Goal: Find specific page/section: Find specific page/section

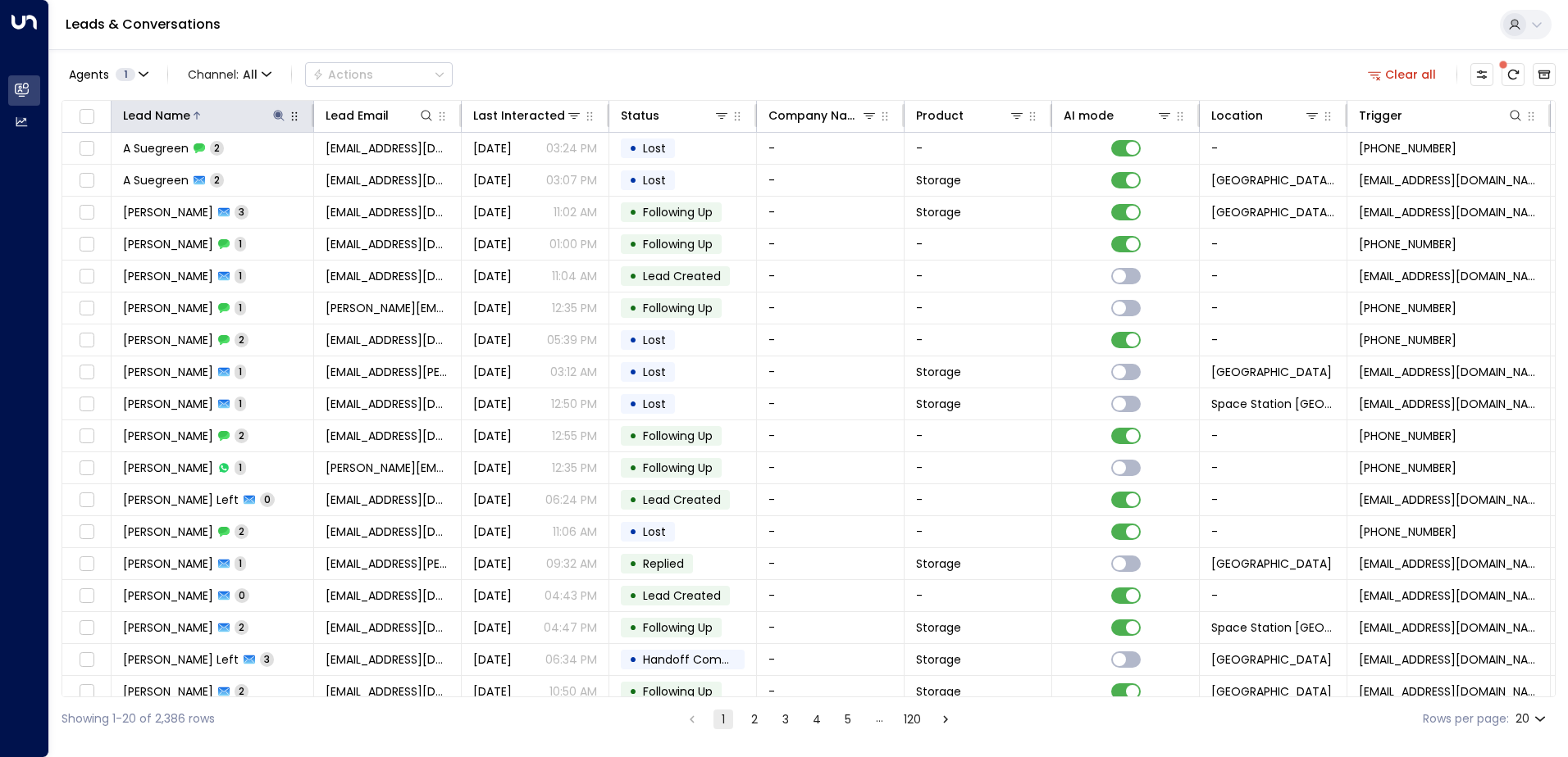
click at [282, 112] on icon at bounding box center [278, 115] width 10 height 10
type input "*****"
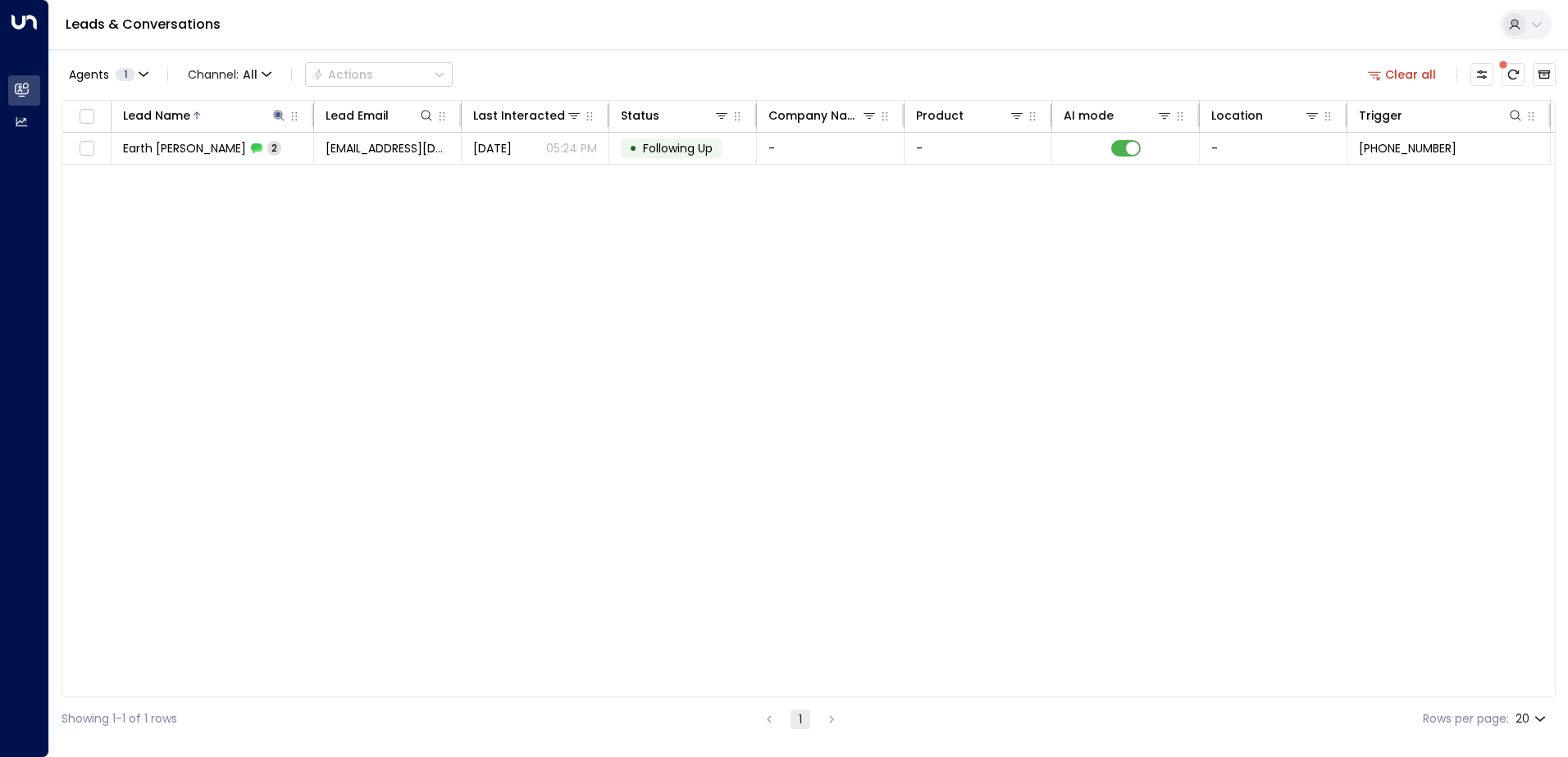
click at [517, 70] on div "Agents 1 Channel: All Actions Clear all" at bounding box center [809, 75] width 1494 height 34
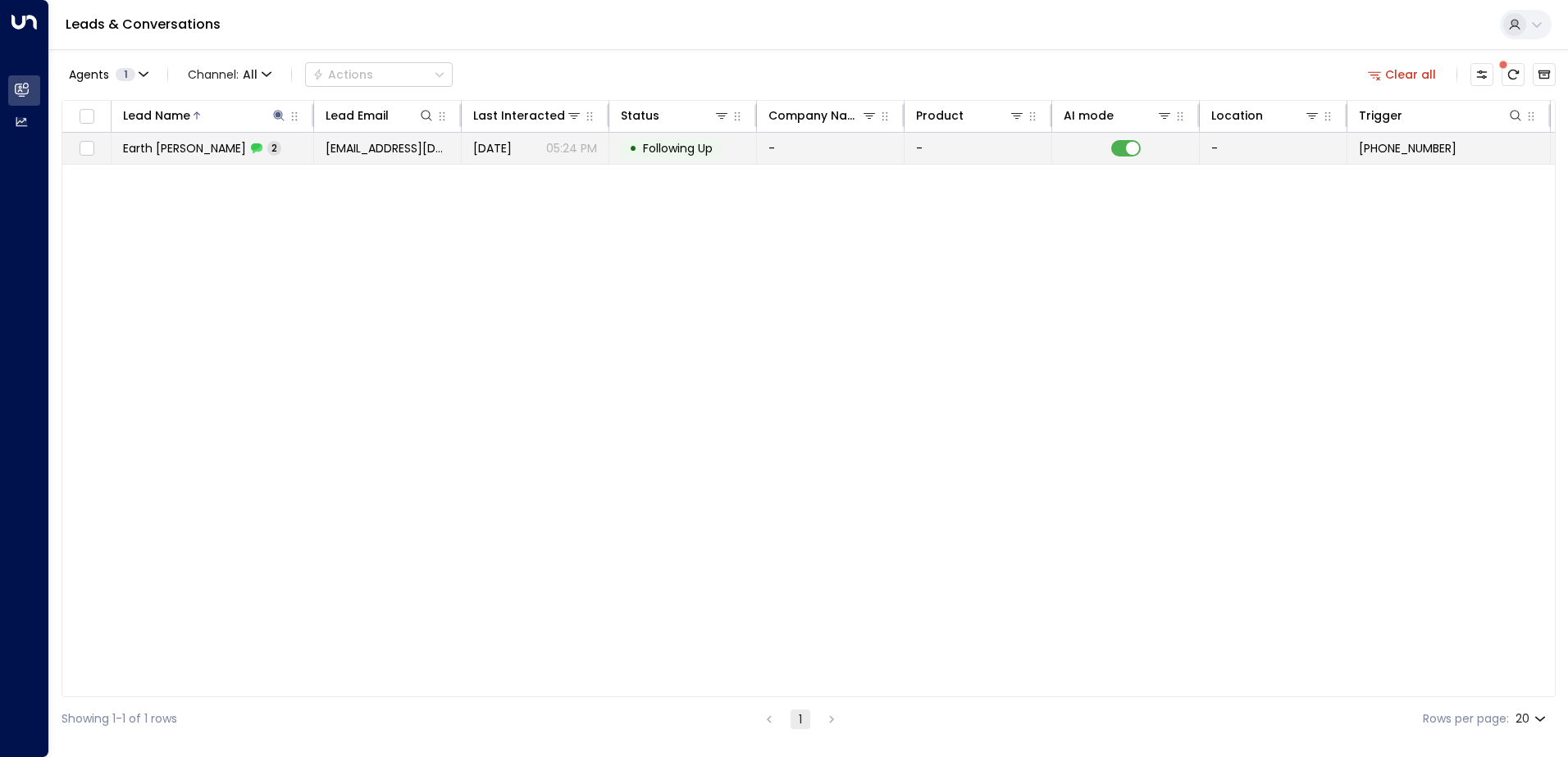
click at [555, 149] on p "05:24 PM" at bounding box center [571, 148] width 51 height 16
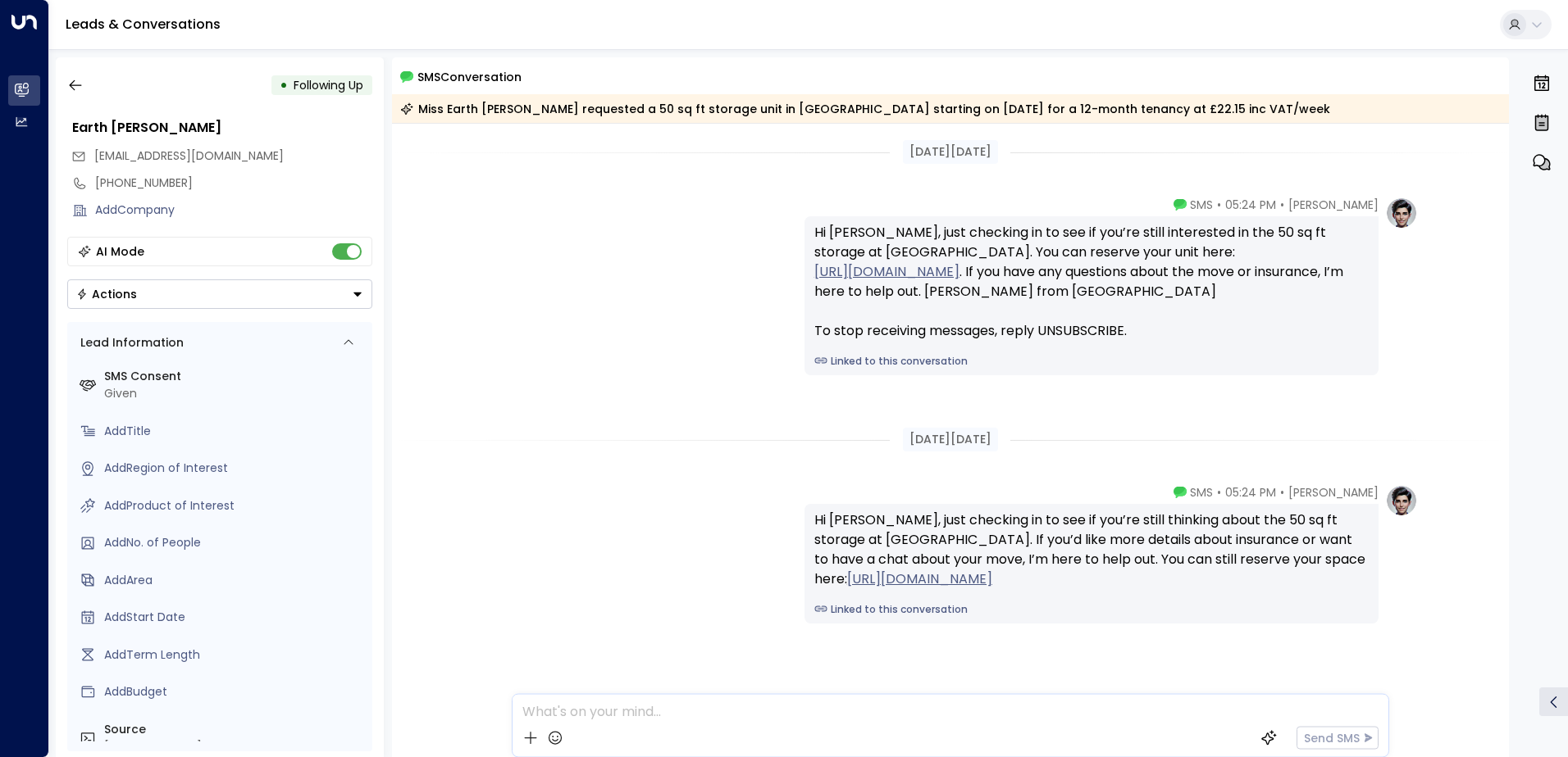
scroll to position [30, 0]
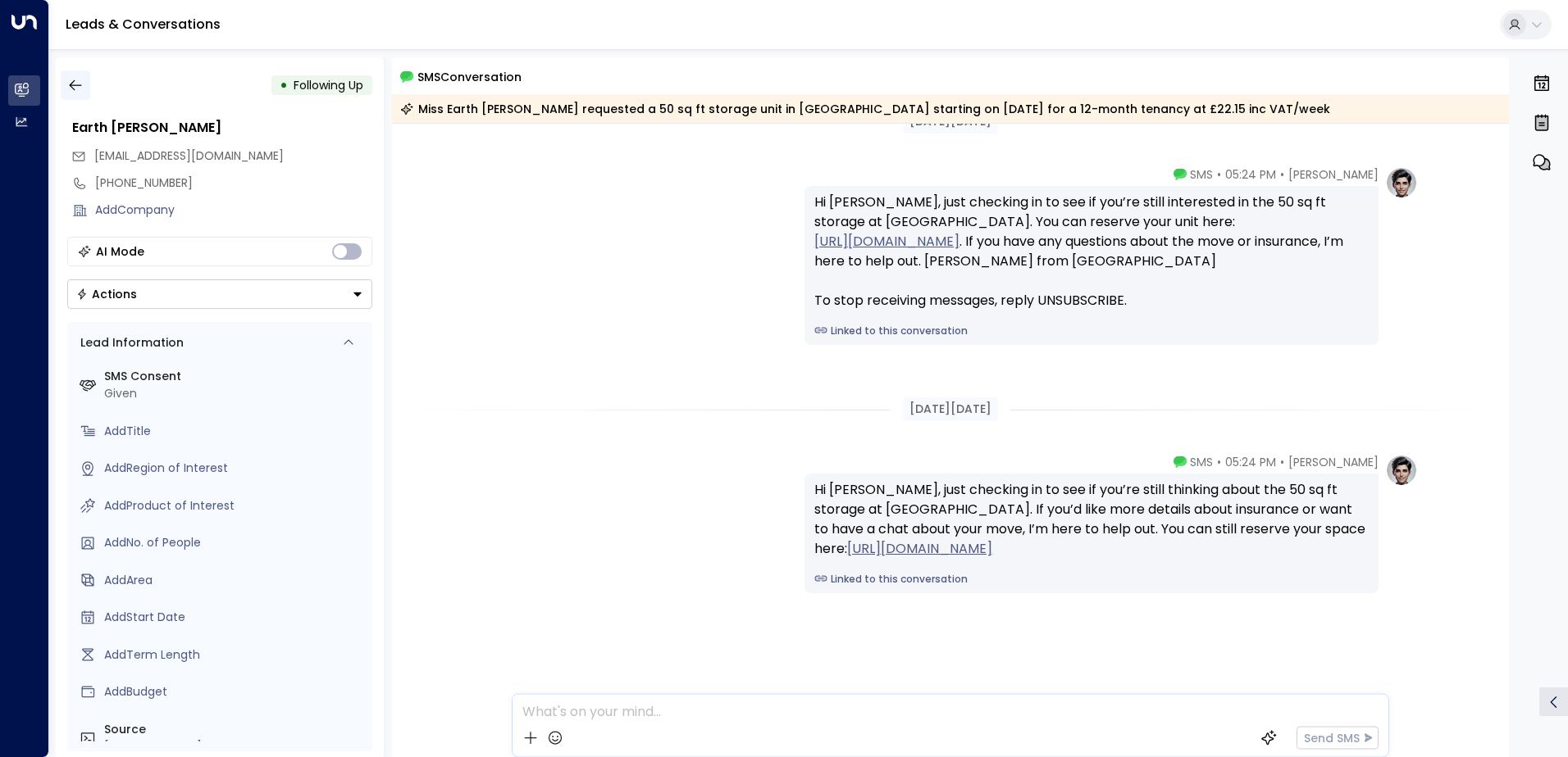
click at [82, 81] on icon "button" at bounding box center [75, 85] width 16 height 16
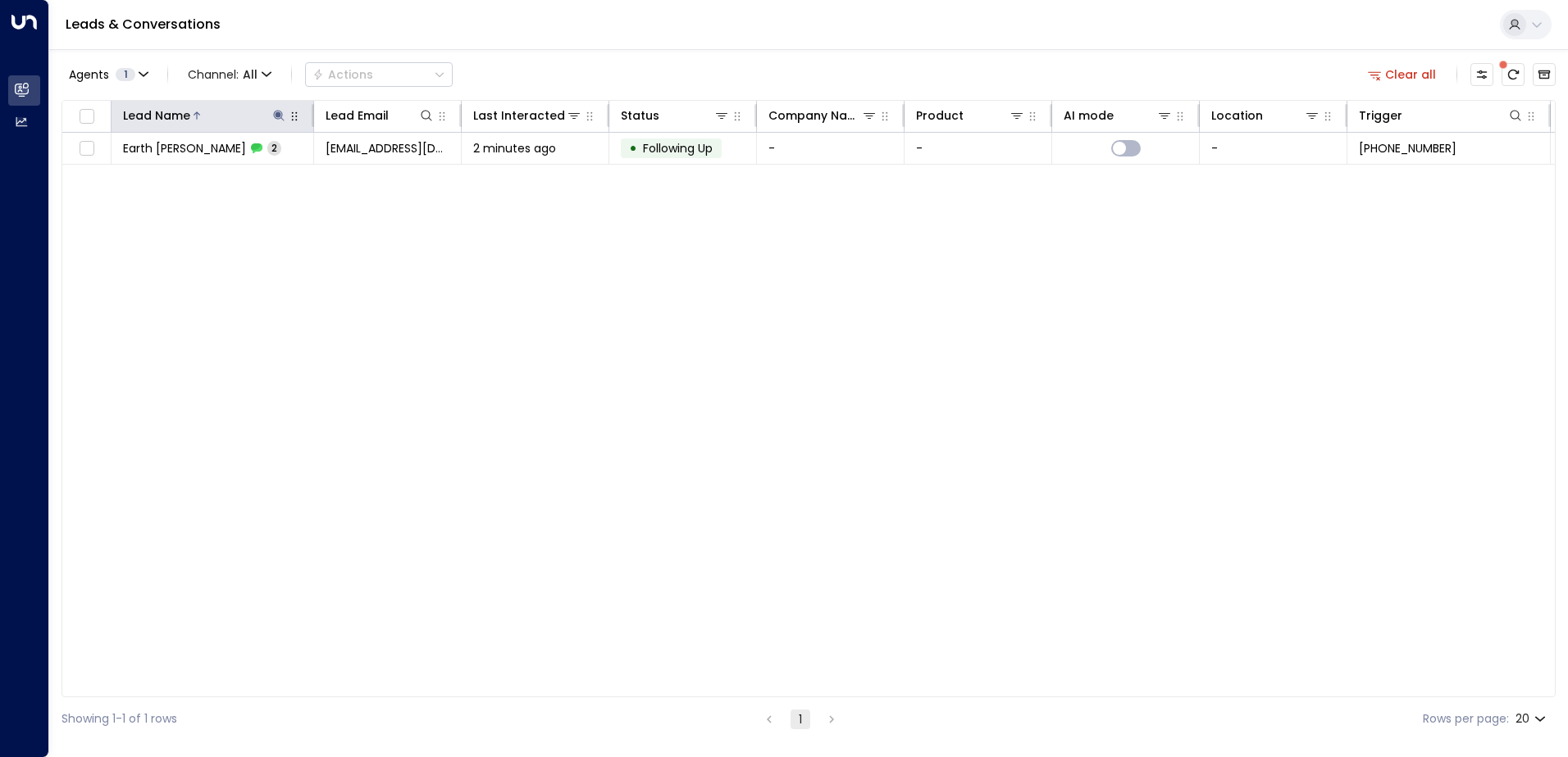
click at [277, 115] on icon at bounding box center [278, 115] width 13 height 13
type input "*"
type input "******"
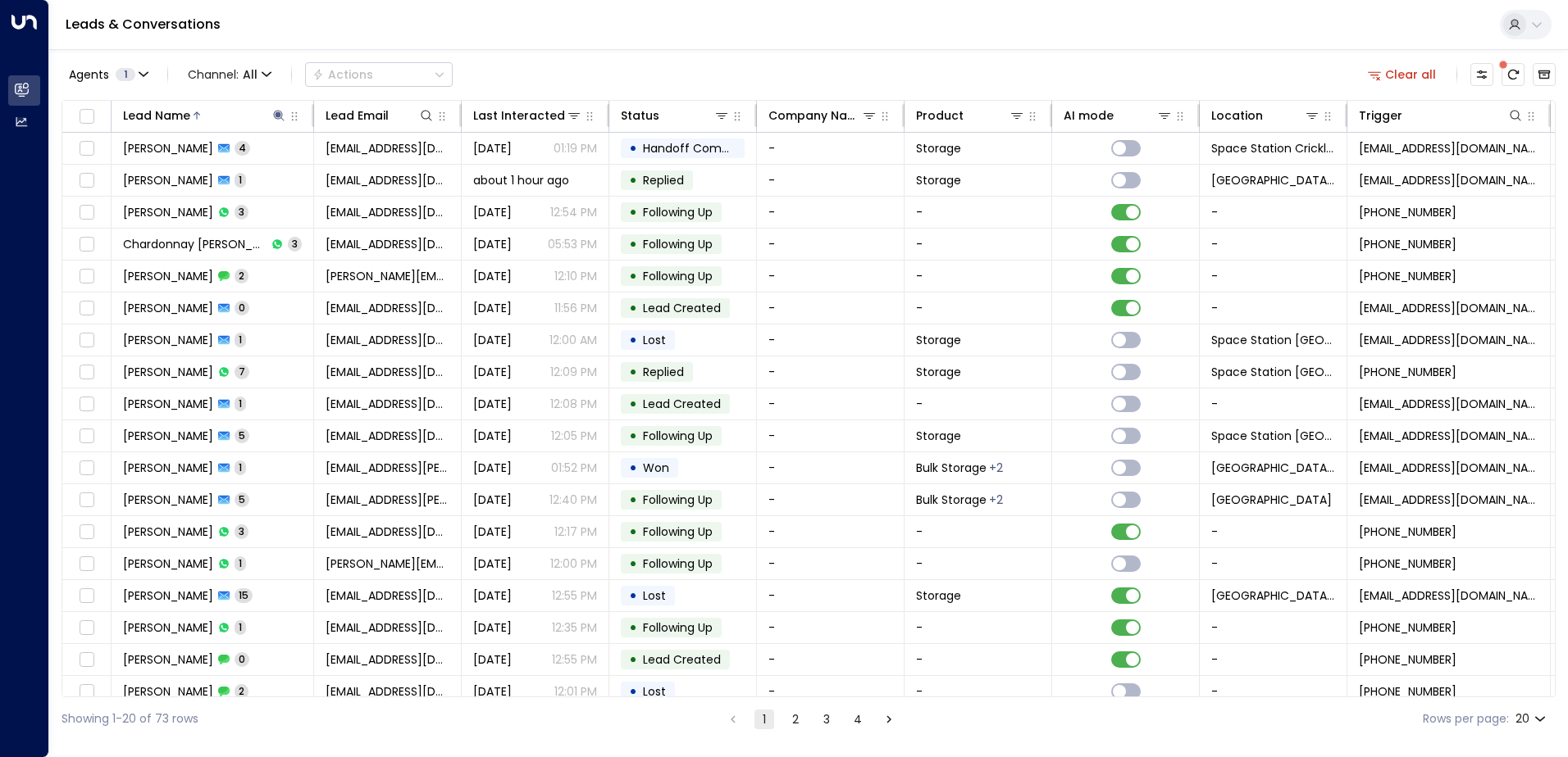
click at [649, 74] on div "Agents 1 Channel: All Actions Clear all" at bounding box center [809, 75] width 1494 height 34
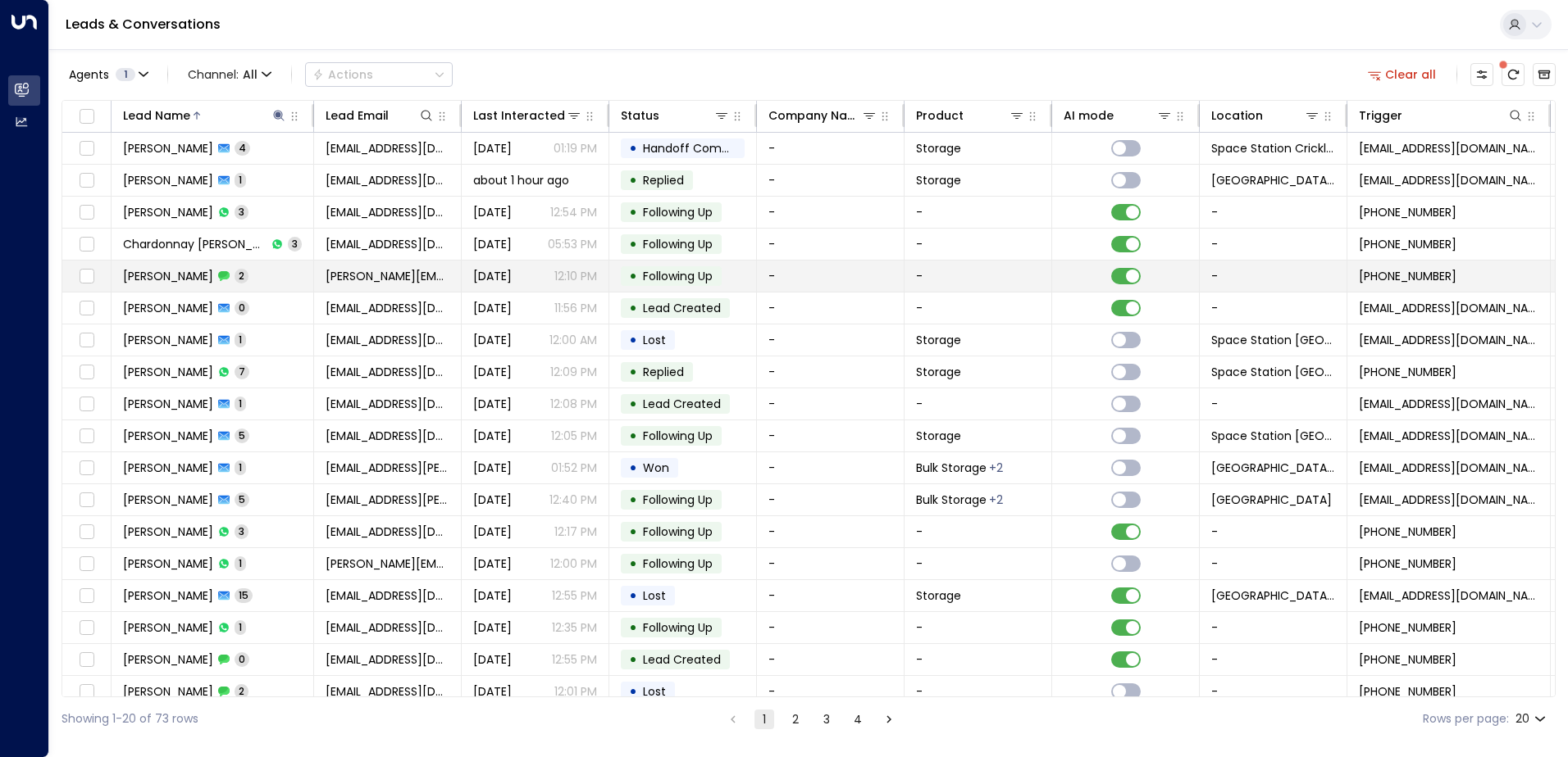
click at [278, 275] on td "[PERSON_NAME] 2" at bounding box center [213, 276] width 203 height 31
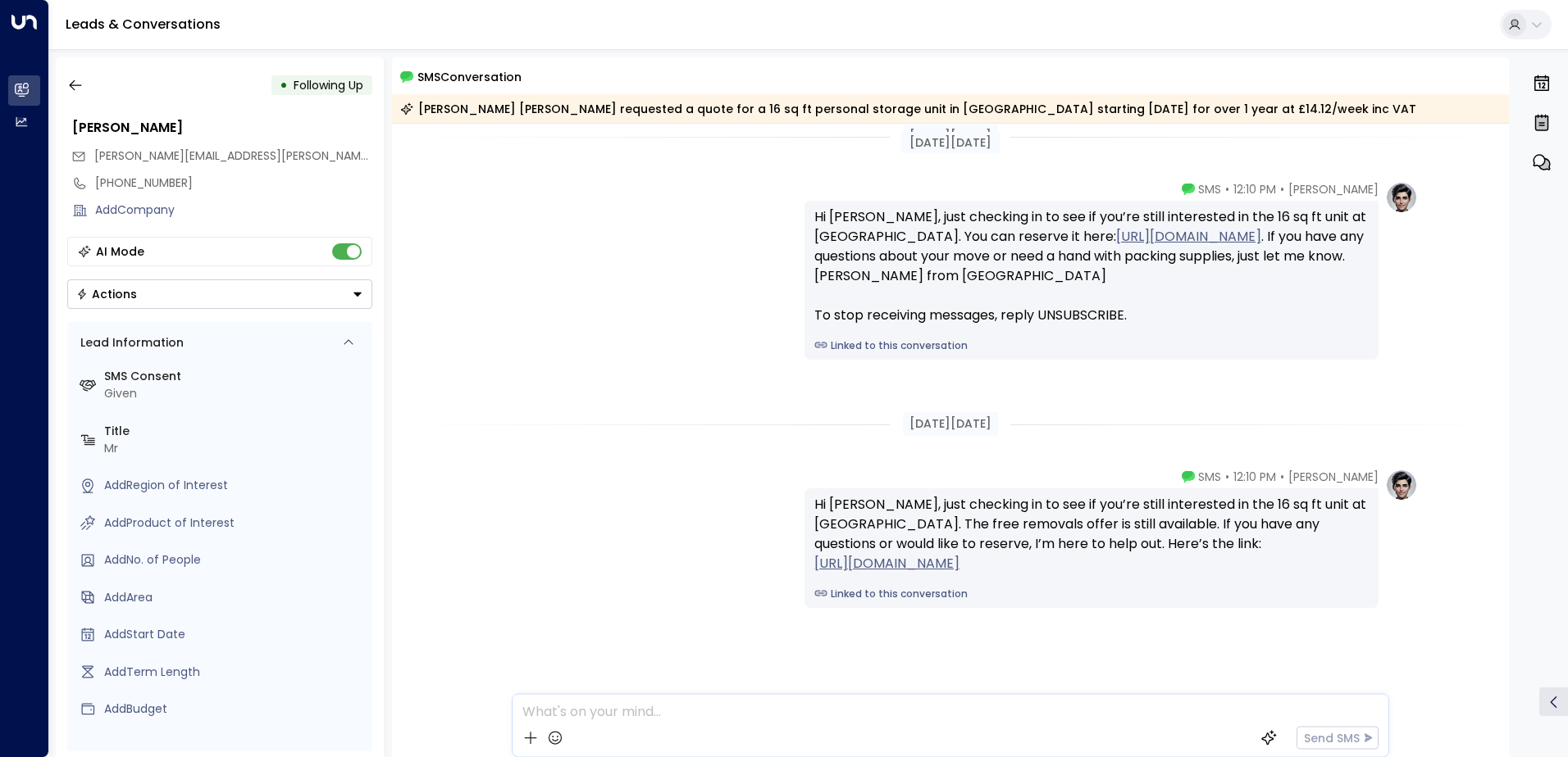
scroll to position [30, 0]
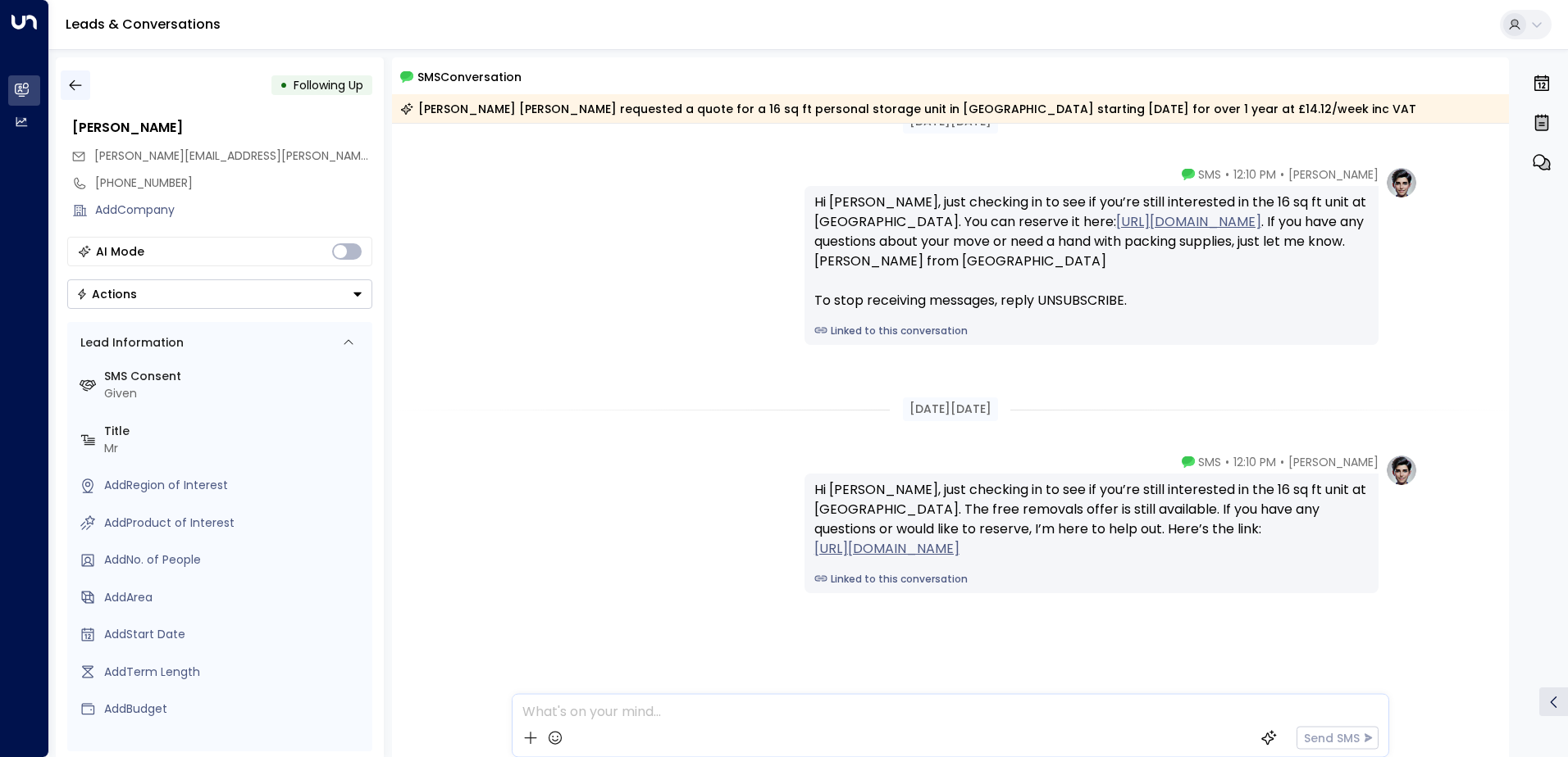
click at [70, 81] on icon "button" at bounding box center [75, 85] width 16 height 16
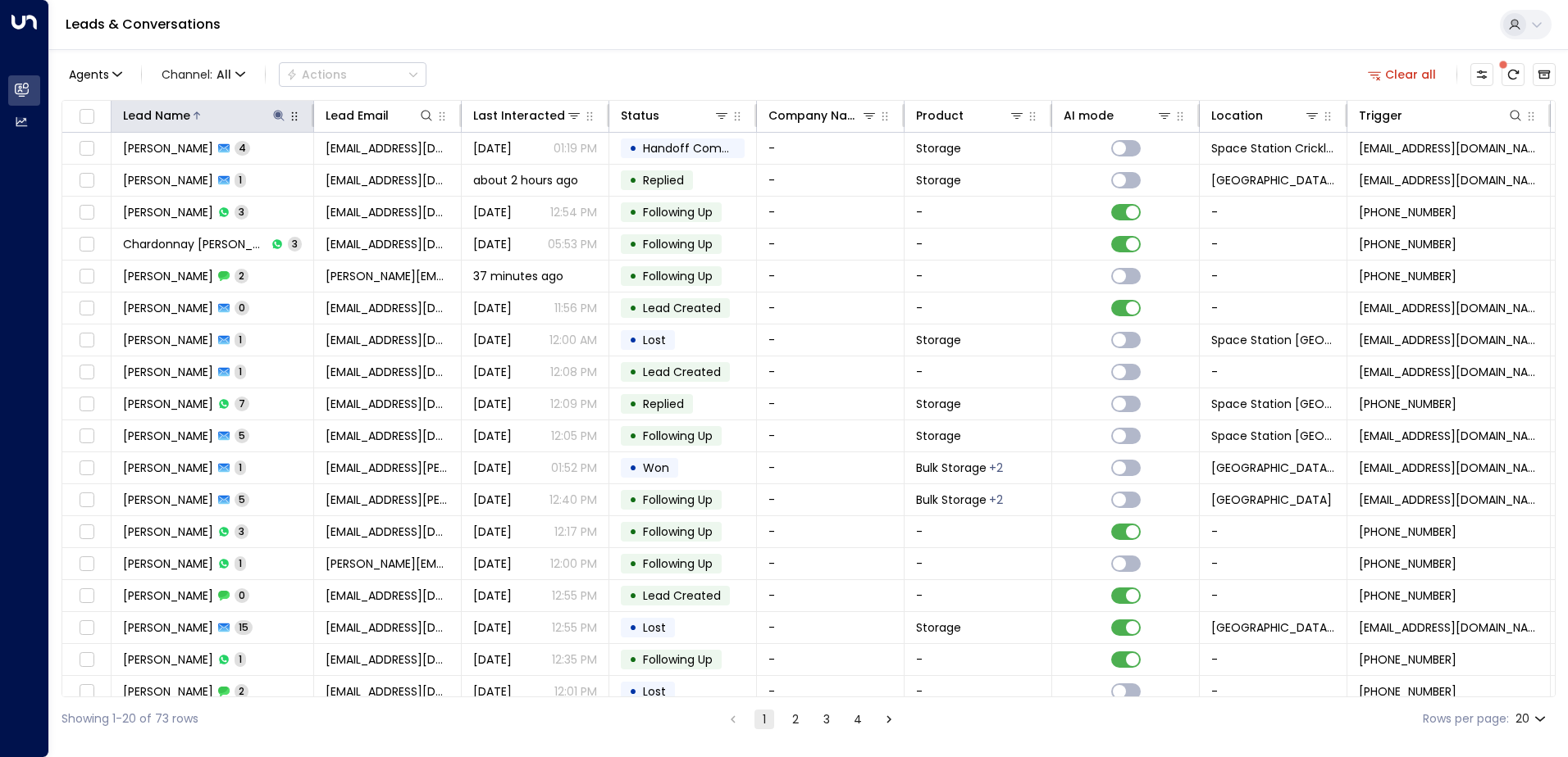
click at [286, 112] on button "button" at bounding box center [294, 116] width 16 height 16
click at [280, 117] on icon at bounding box center [278, 115] width 10 height 10
type input "*"
type input "******"
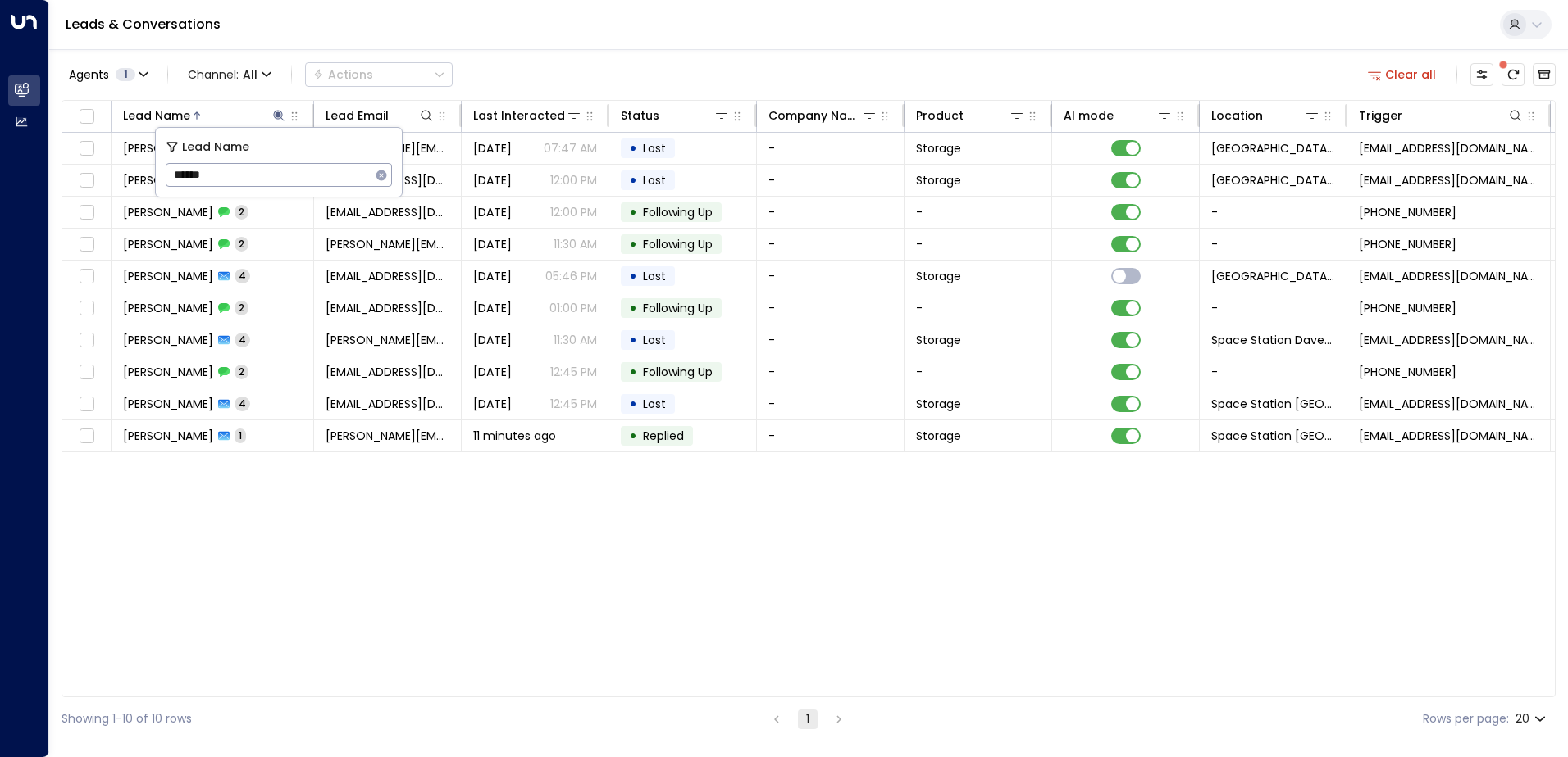
click at [506, 72] on div "Agents 1 Channel: All Actions Clear all" at bounding box center [809, 75] width 1494 height 34
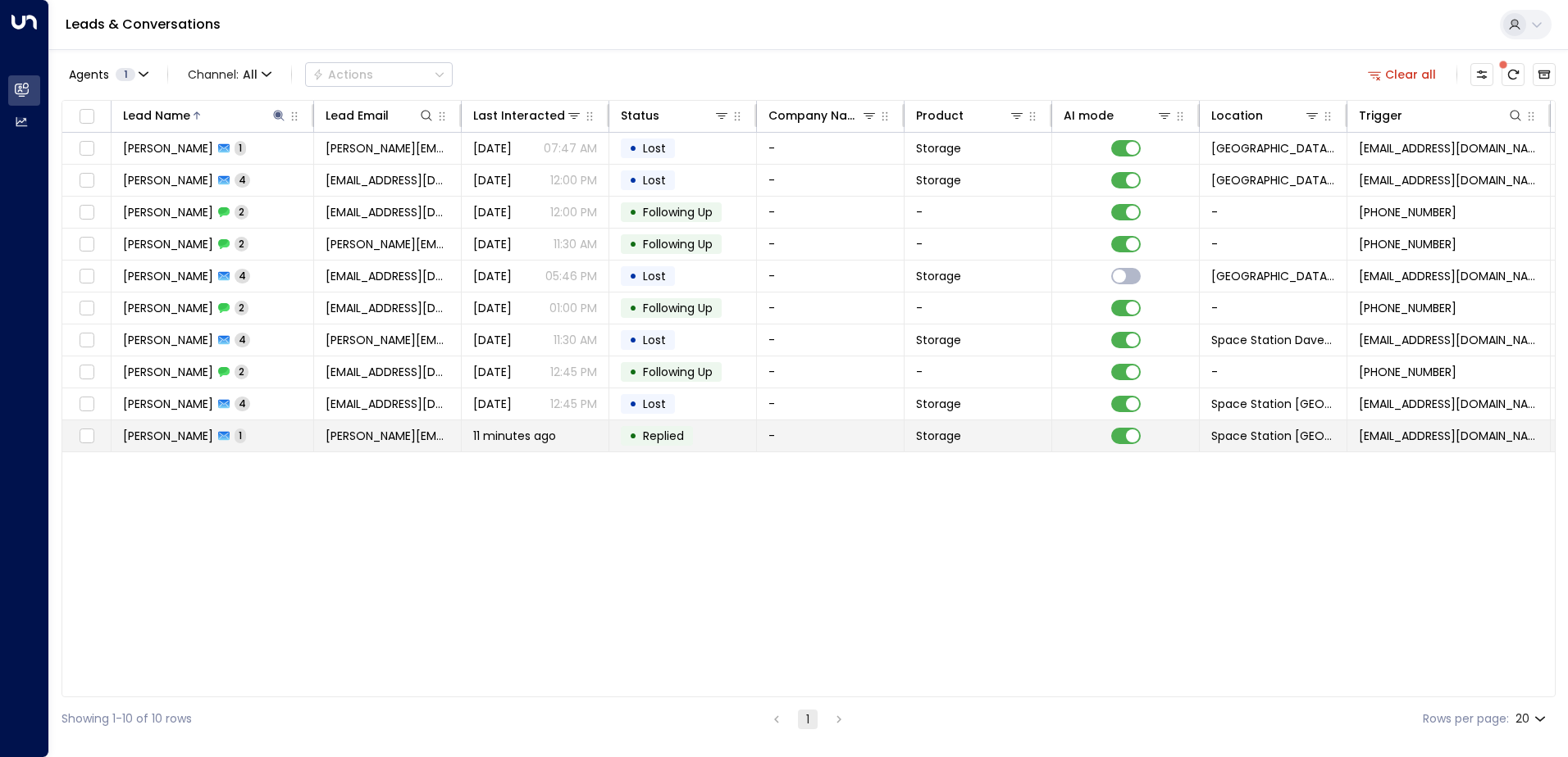
click at [578, 433] on div "11 minutes ago" at bounding box center [535, 436] width 124 height 16
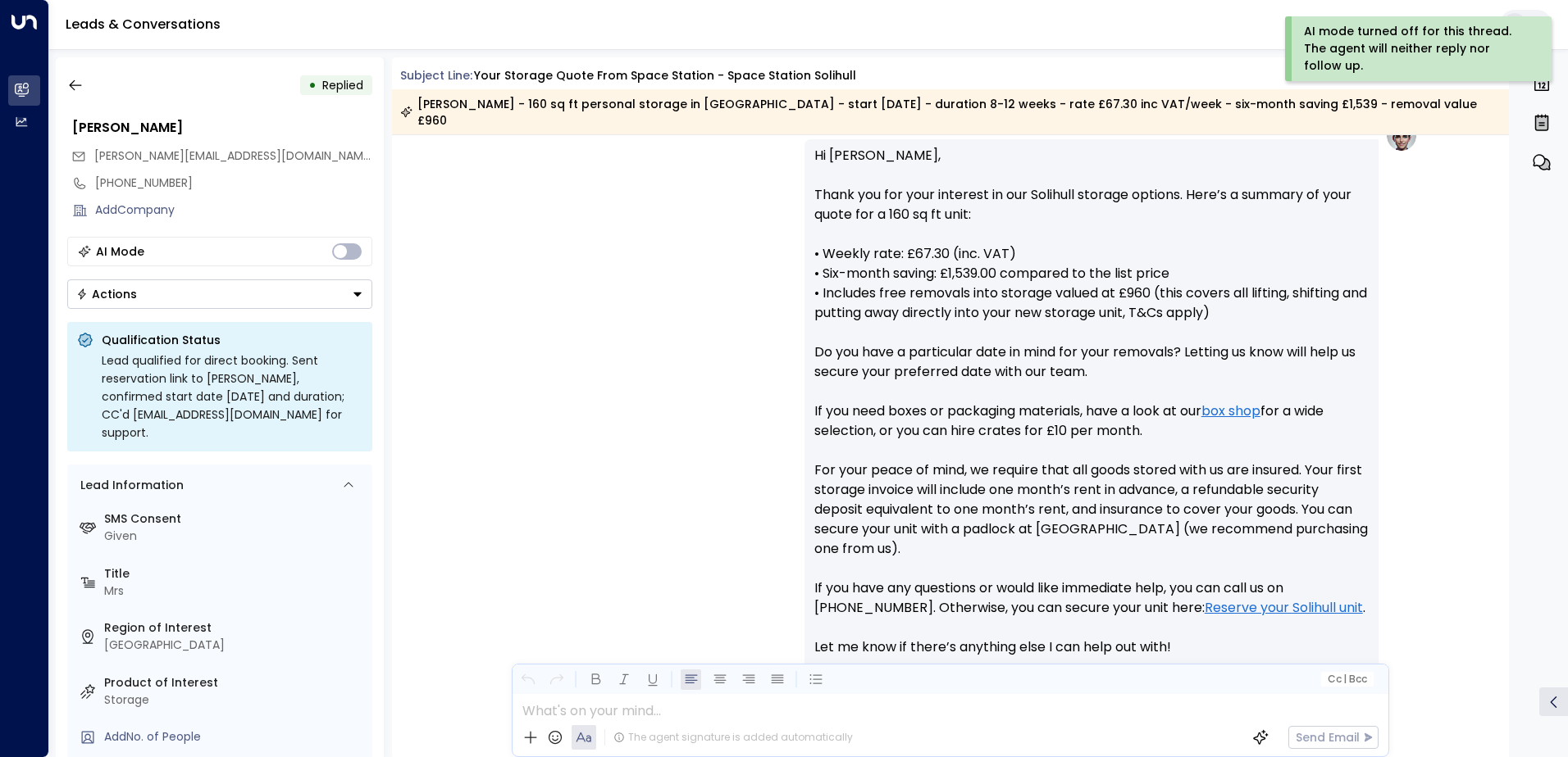
scroll to position [247, 0]
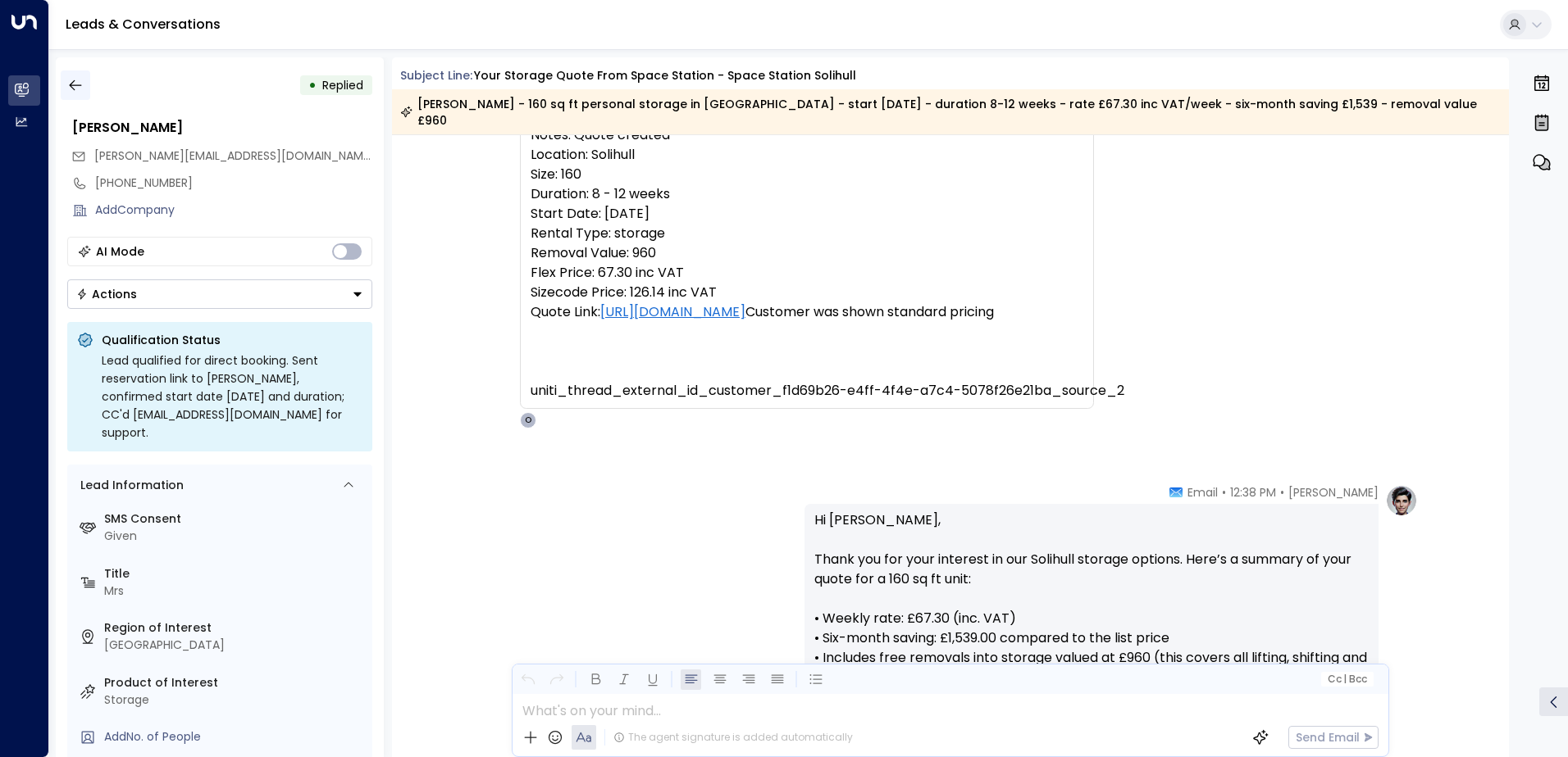
click at [67, 82] on icon "button" at bounding box center [75, 85] width 16 height 16
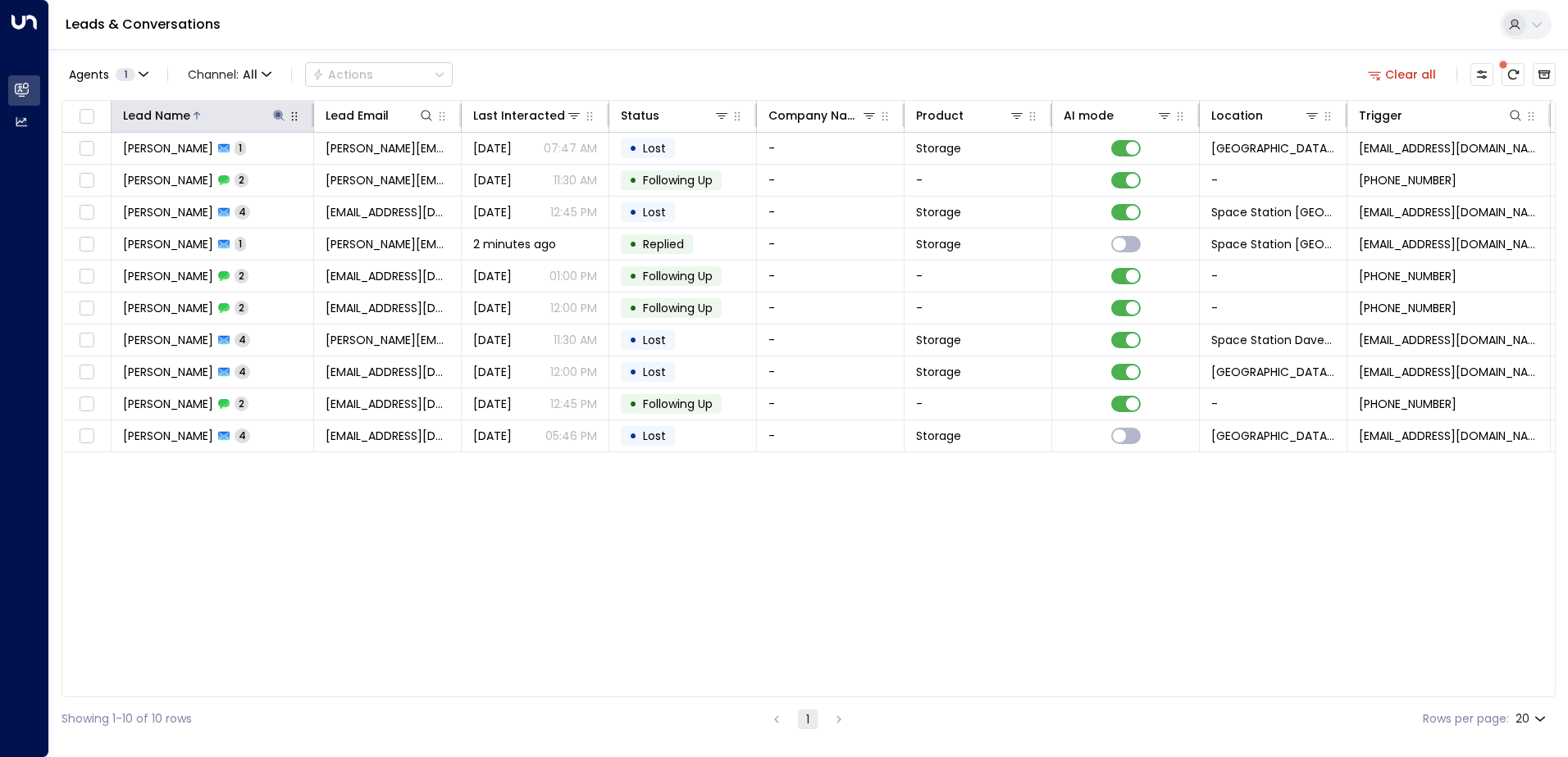
drag, startPoint x: 274, startPoint y: 114, endPoint x: 275, endPoint y: 122, distance: 8.1
click at [275, 114] on icon at bounding box center [278, 115] width 13 height 13
type input "*"
type input "*******"
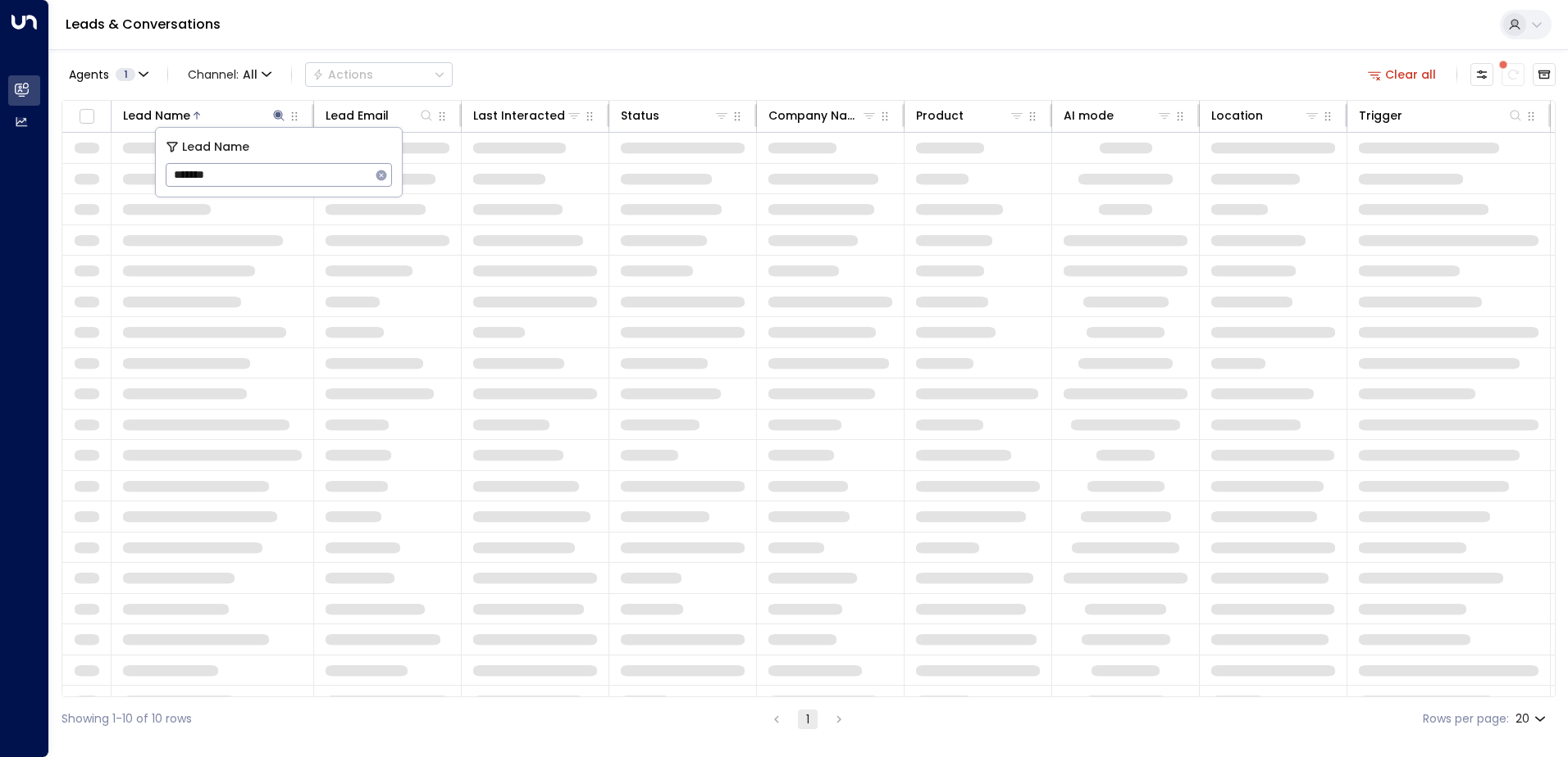
click at [592, 67] on div "Agents 1 Channel: All Actions Clear all" at bounding box center [809, 75] width 1494 height 34
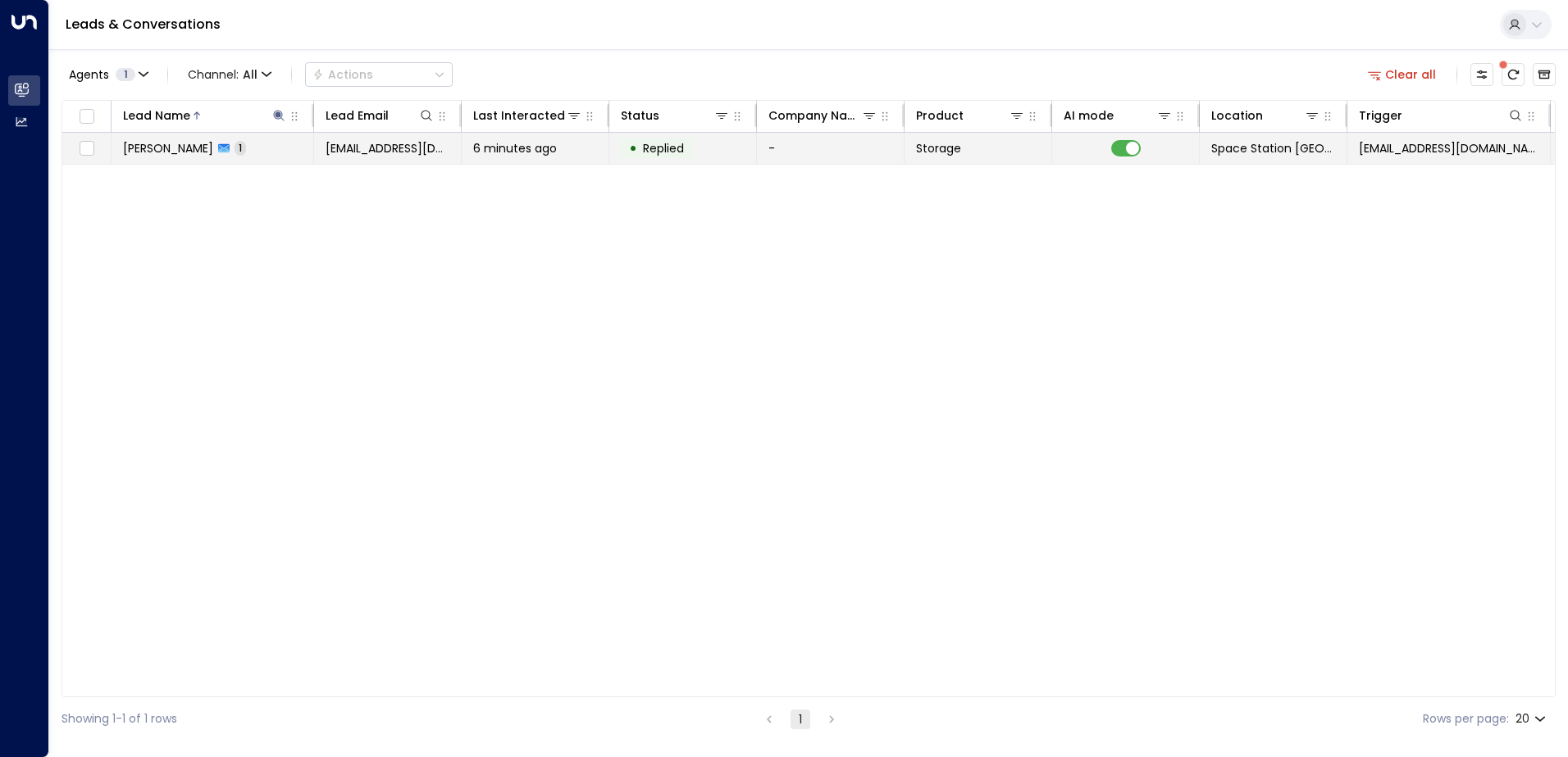
click at [589, 147] on div "6 minutes ago" at bounding box center [535, 148] width 124 height 16
